Goal: Transaction & Acquisition: Purchase product/service

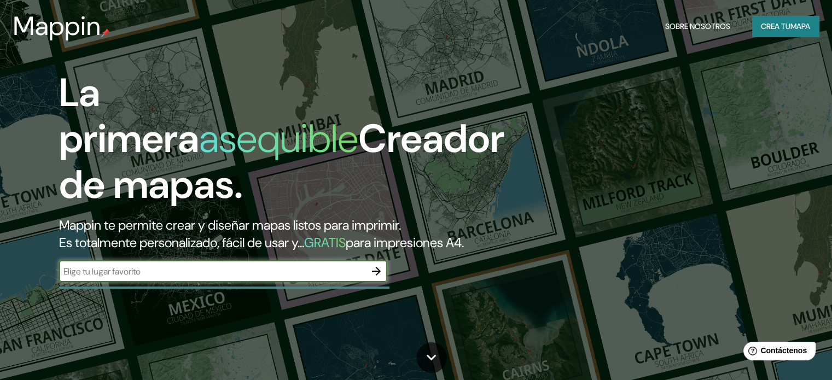
click at [141, 278] on input "text" at bounding box center [212, 271] width 306 height 13
type input "portland [US_STATE]"
click at [376, 278] on icon "button" at bounding box center [376, 271] width 13 height 13
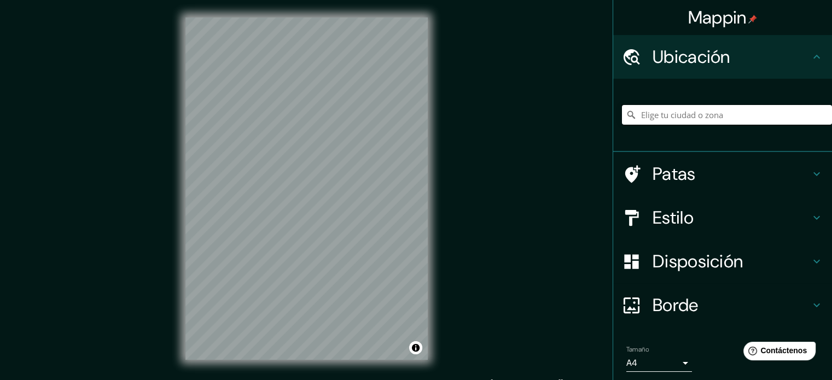
click at [667, 113] on input "Elige tu ciudad o zona" at bounding box center [727, 115] width 210 height 20
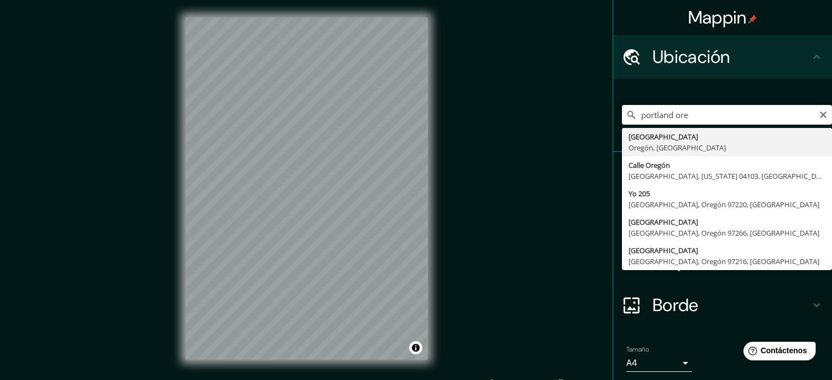
type input "[GEOGRAPHIC_DATA], [GEOGRAPHIC_DATA], [GEOGRAPHIC_DATA]"
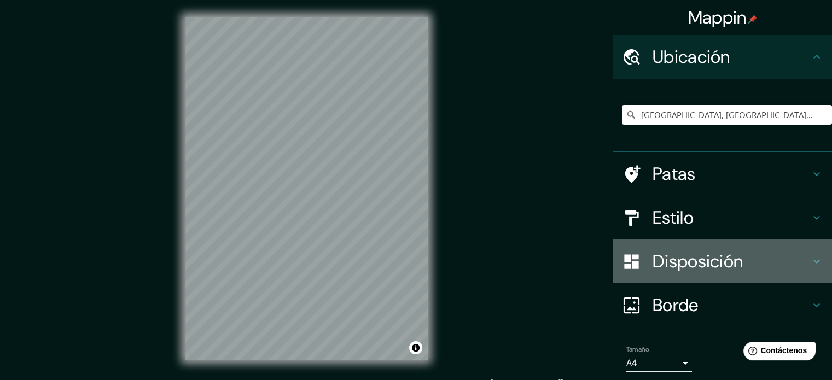
click at [677, 264] on font "Disposición" at bounding box center [698, 261] width 90 height 23
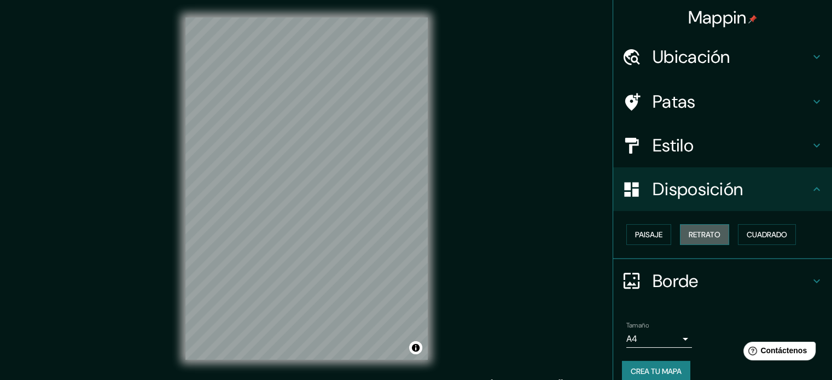
click at [696, 238] on font "Retrato" at bounding box center [705, 235] width 32 height 10
click at [747, 230] on font "Cuadrado" at bounding box center [767, 235] width 40 height 10
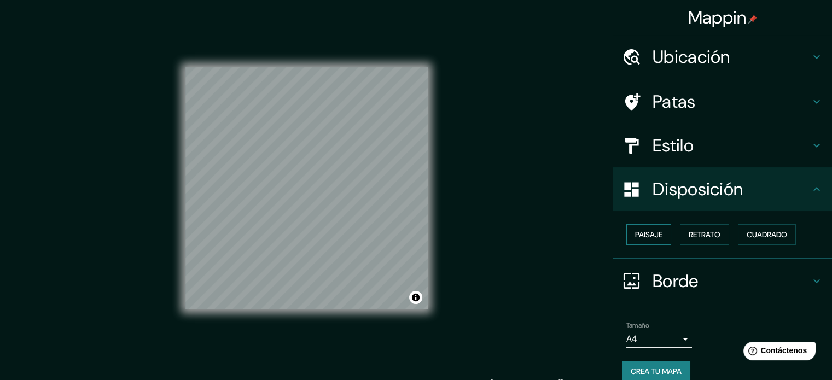
click at [635, 234] on font "Paisaje" at bounding box center [648, 235] width 27 height 10
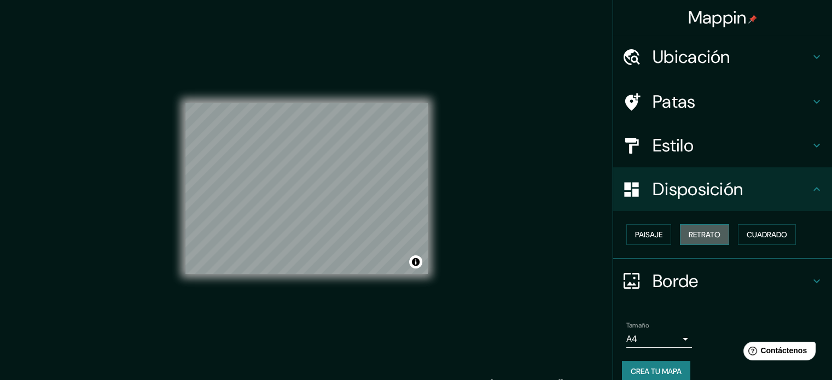
click at [703, 232] on font "Retrato" at bounding box center [705, 235] width 32 height 10
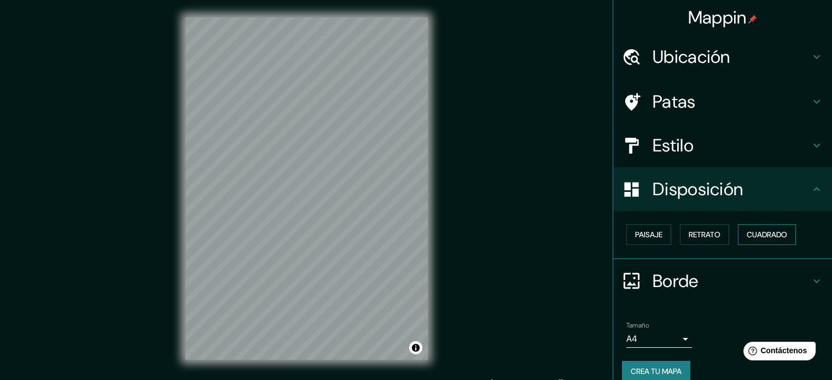
click at [749, 230] on font "Cuadrado" at bounding box center [767, 235] width 40 height 10
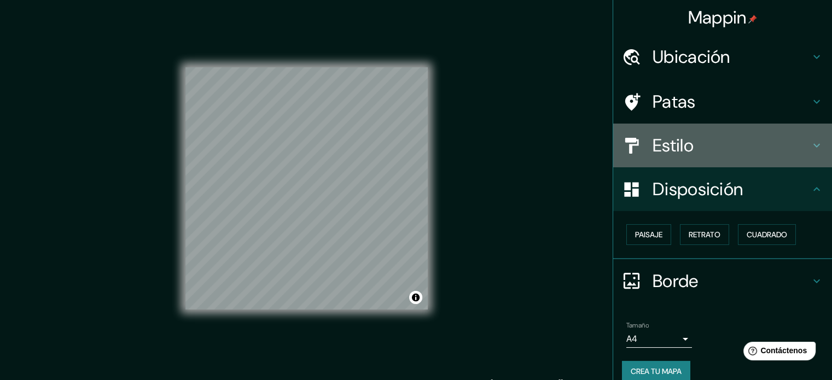
click at [676, 143] on font "Estilo" at bounding box center [673, 145] width 41 height 23
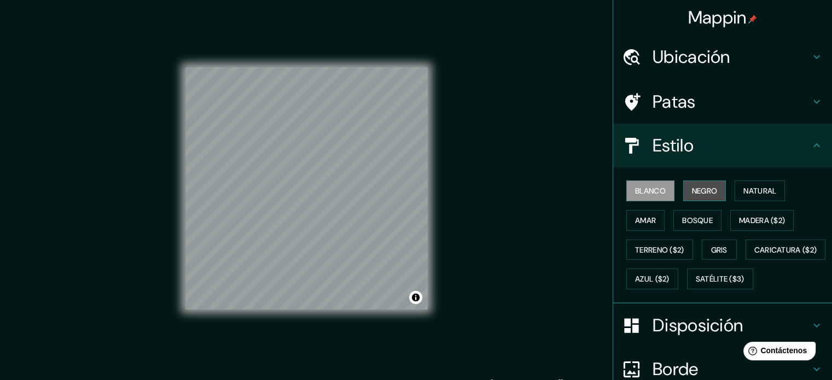
click at [692, 196] on font "Negro" at bounding box center [705, 191] width 26 height 14
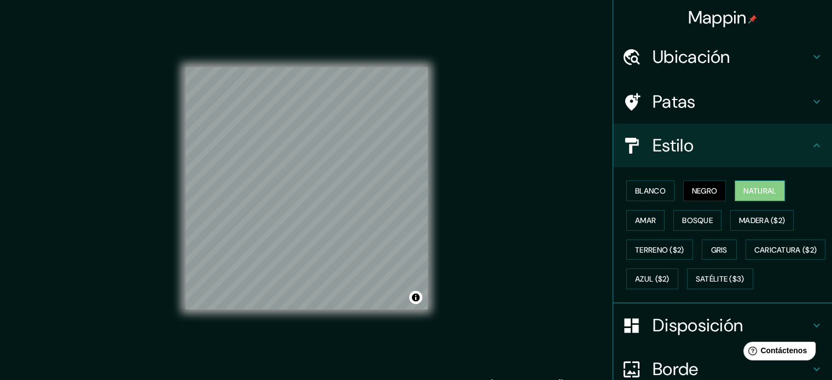
click at [743, 193] on font "Natural" at bounding box center [759, 191] width 33 height 10
click at [635, 221] on font "Amar" at bounding box center [645, 221] width 21 height 10
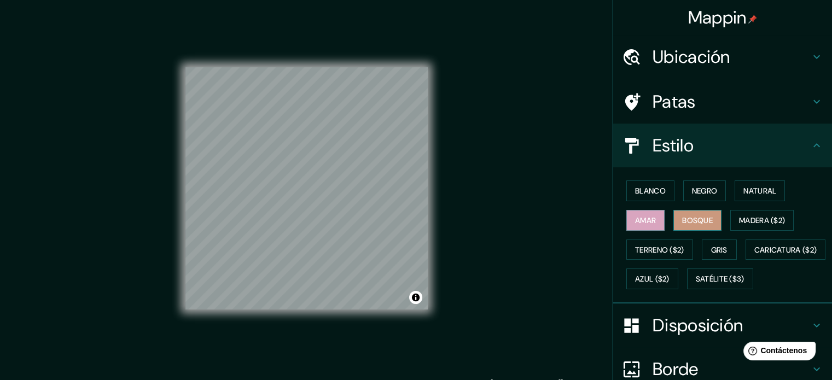
click at [682, 216] on font "Bosque" at bounding box center [697, 221] width 31 height 10
click at [742, 214] on font "Madera ($2)" at bounding box center [762, 220] width 46 height 14
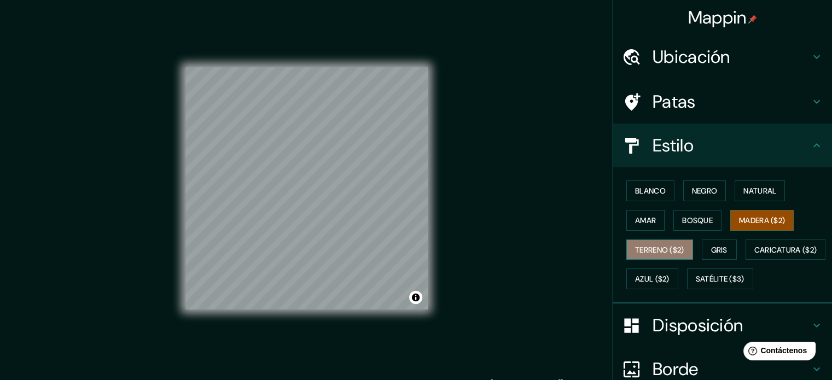
click at [654, 245] on font "Terreno ($2)" at bounding box center [659, 250] width 49 height 10
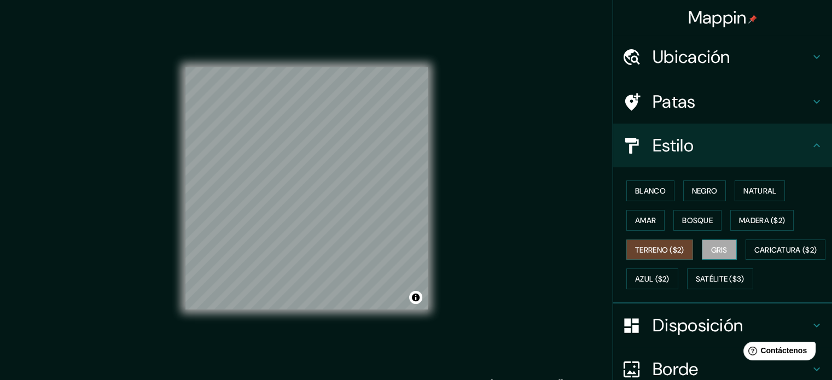
click at [702, 240] on button "Gris" at bounding box center [719, 250] width 35 height 21
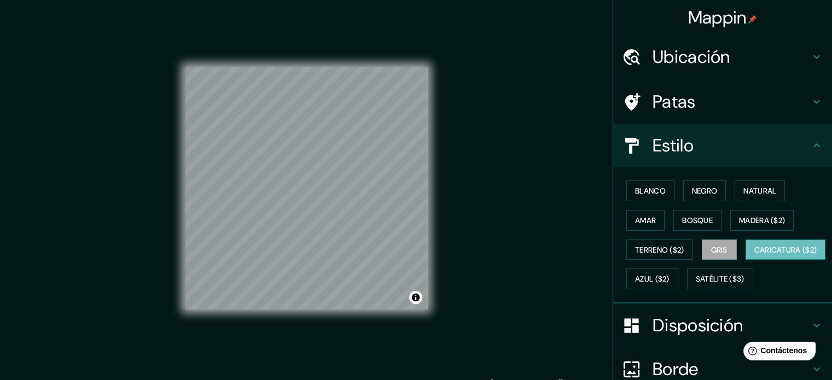
click at [754, 255] on font "Caricatura ($2)" at bounding box center [785, 250] width 63 height 10
click at [670, 275] on font "Azul ($2)" at bounding box center [652, 280] width 34 height 10
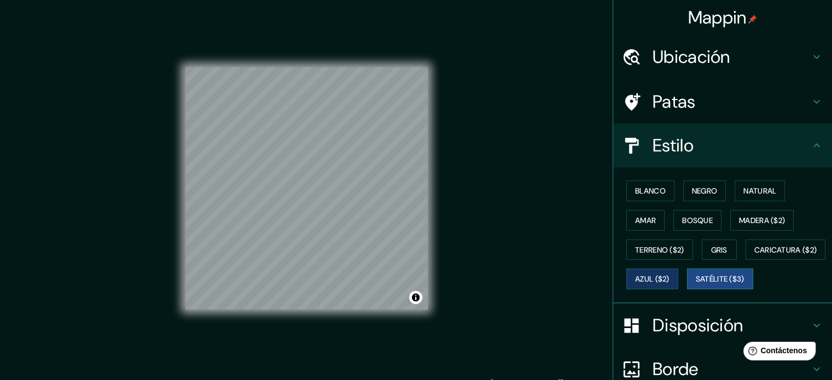
click at [696, 284] on font "Satélite ($3)" at bounding box center [720, 280] width 49 height 10
click at [670, 281] on font "Azul ($2)" at bounding box center [652, 280] width 34 height 10
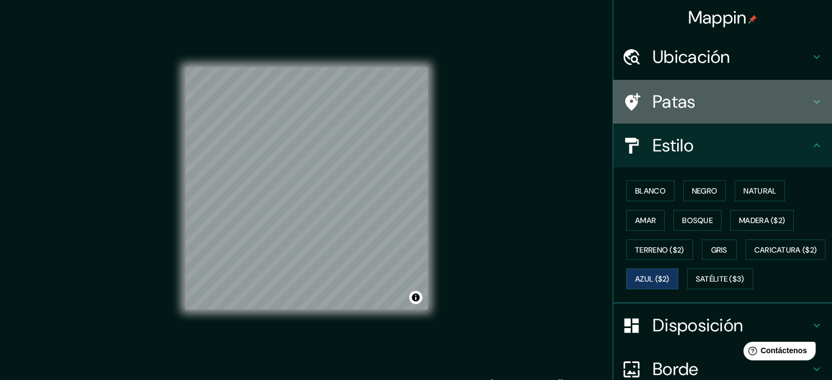
click at [673, 102] on font "Patas" at bounding box center [674, 101] width 43 height 23
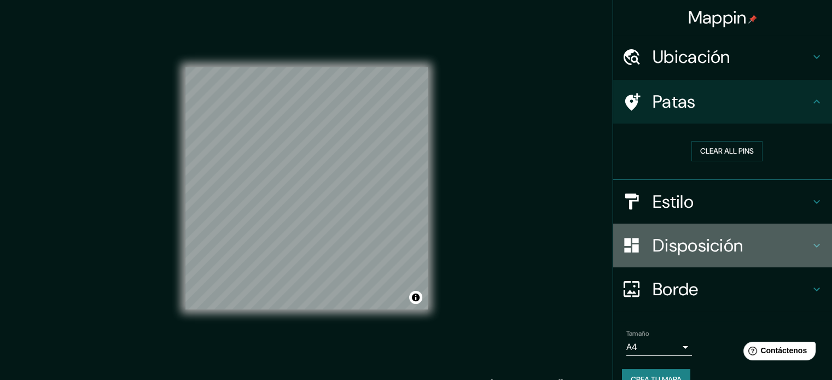
click at [653, 236] on font "Disposición" at bounding box center [698, 245] width 90 height 23
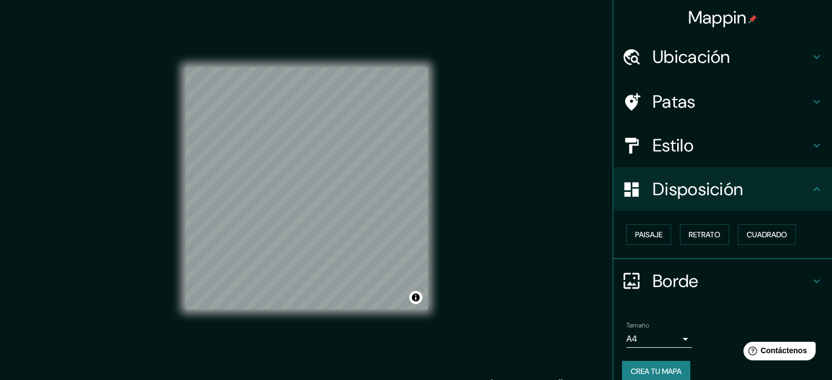
click at [708, 277] on h4 "Borde" at bounding box center [732, 281] width 158 height 22
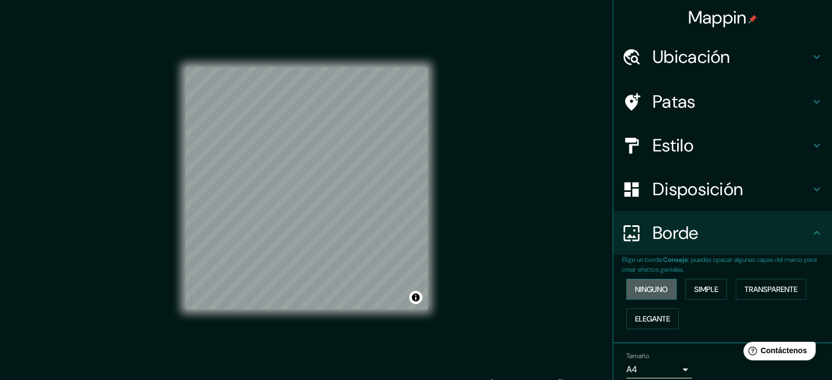
click at [645, 295] on font "Ninguno" at bounding box center [651, 289] width 33 height 14
click at [707, 292] on font "Simple" at bounding box center [706, 289] width 24 height 10
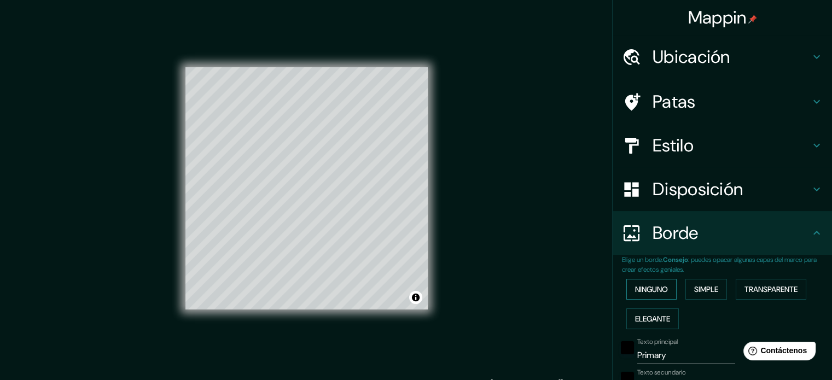
click at [659, 289] on font "Ninguno" at bounding box center [651, 289] width 33 height 10
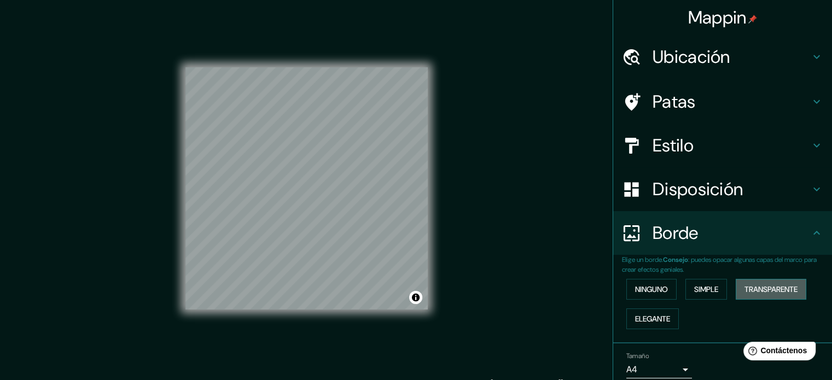
click at [752, 286] on font "Transparente" at bounding box center [770, 289] width 53 height 10
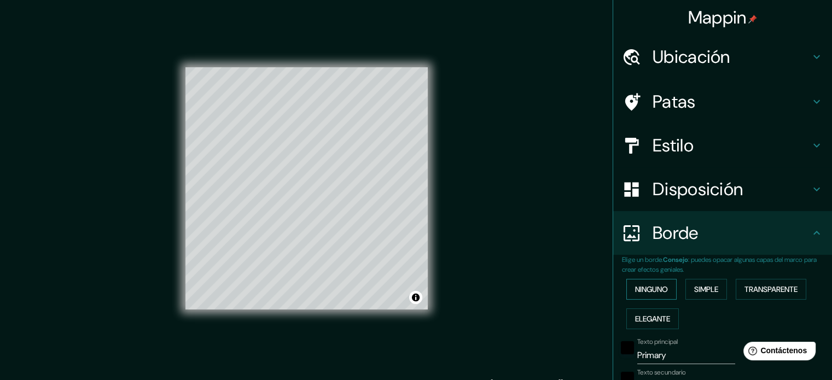
click at [641, 290] on font "Ninguno" at bounding box center [651, 289] width 33 height 10
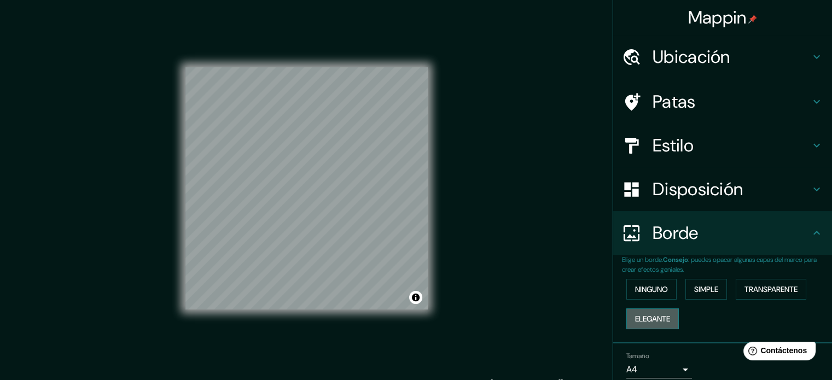
click at [635, 318] on font "Elegante" at bounding box center [652, 319] width 35 height 10
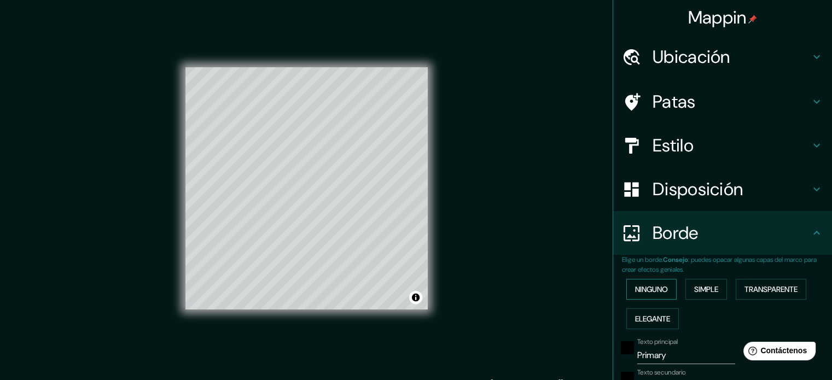
click at [635, 293] on font "Ninguno" at bounding box center [651, 289] width 33 height 10
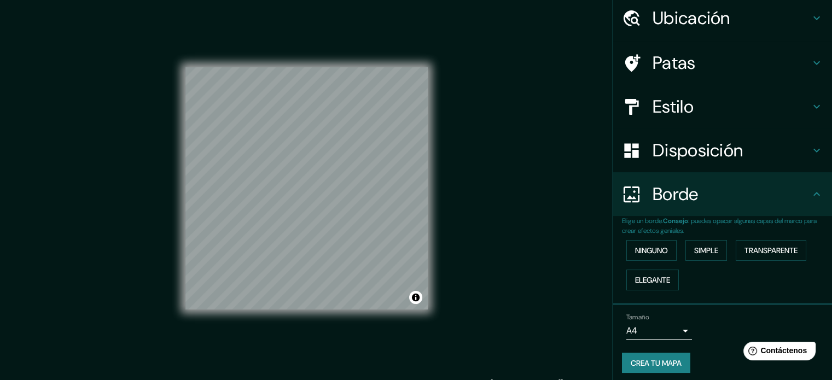
scroll to position [44, 0]
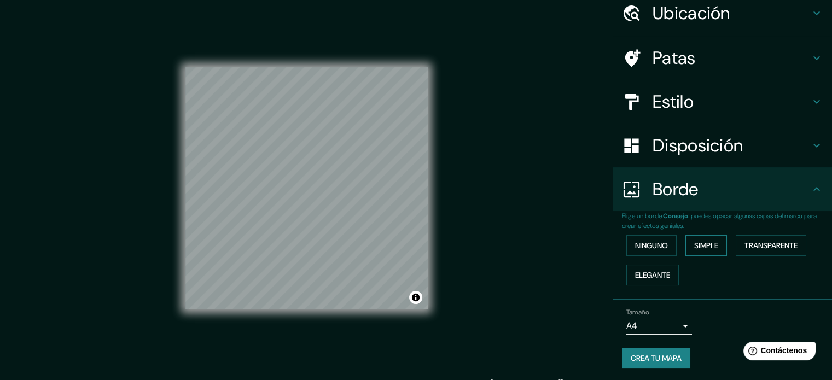
click at [695, 241] on font "Simple" at bounding box center [706, 246] width 24 height 10
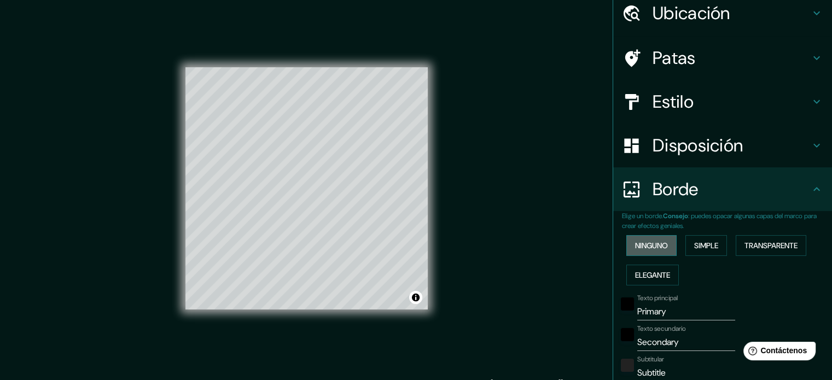
click at [653, 246] on font "Ninguno" at bounding box center [651, 246] width 33 height 10
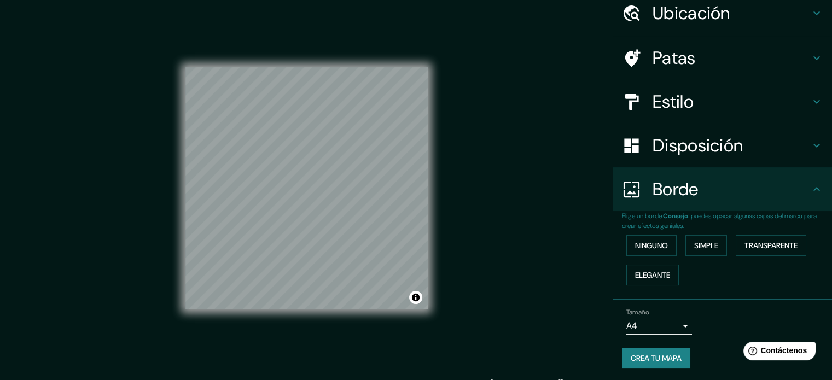
click at [685, 132] on div "Disposición" at bounding box center [722, 146] width 219 height 44
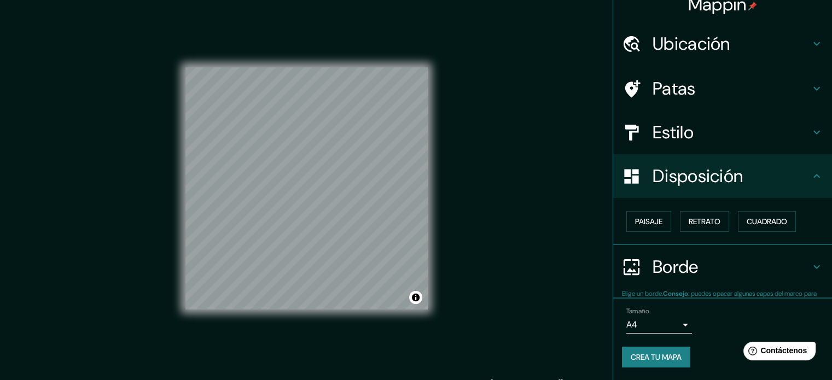
scroll to position [13, 0]
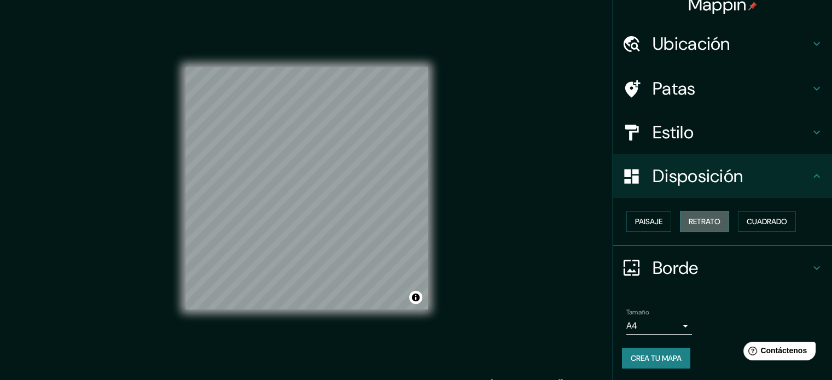
click at [689, 223] on font "Retrato" at bounding box center [705, 222] width 32 height 10
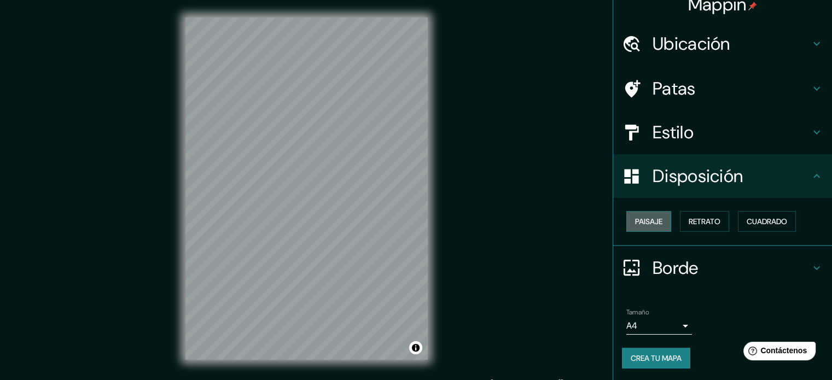
click at [651, 222] on font "Paisaje" at bounding box center [648, 222] width 27 height 10
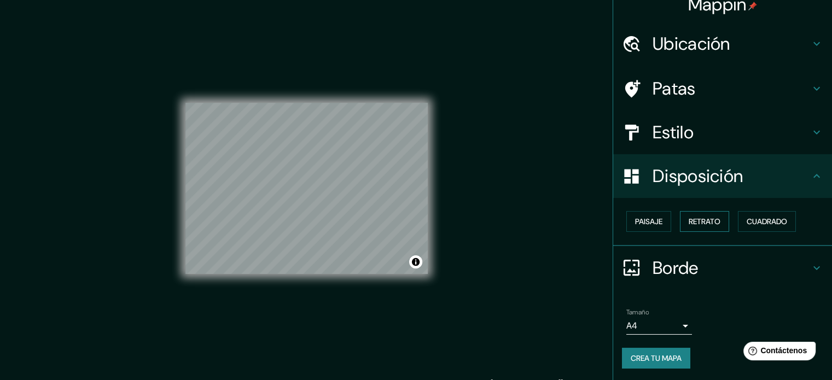
click at [691, 221] on font "Retrato" at bounding box center [705, 222] width 32 height 10
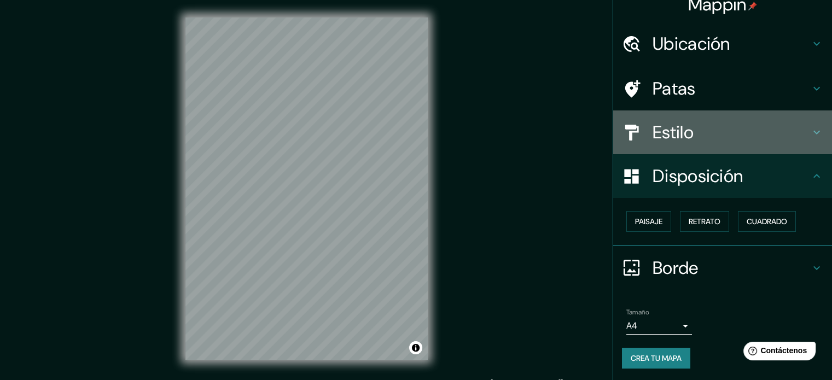
click at [685, 124] on font "Estilo" at bounding box center [673, 132] width 41 height 23
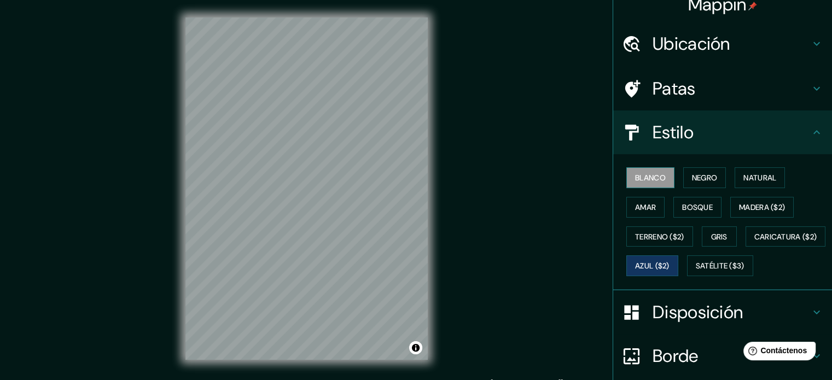
click at [651, 182] on font "Blanco" at bounding box center [650, 178] width 31 height 14
click at [692, 178] on font "Negro" at bounding box center [705, 178] width 26 height 10
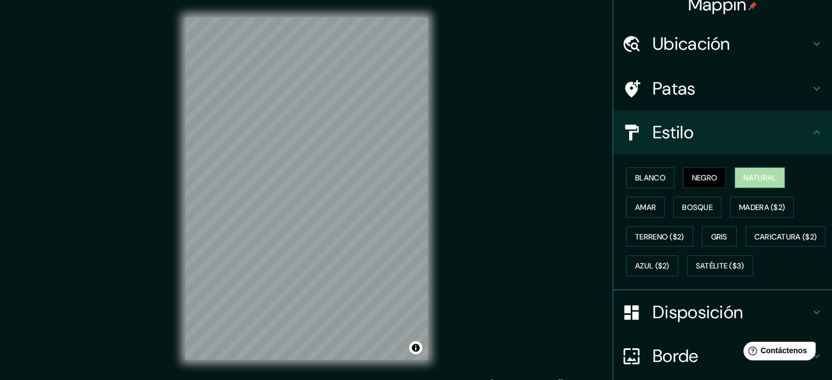
click at [744, 173] on font "Natural" at bounding box center [759, 178] width 33 height 10
